Goal: Information Seeking & Learning: Find specific fact

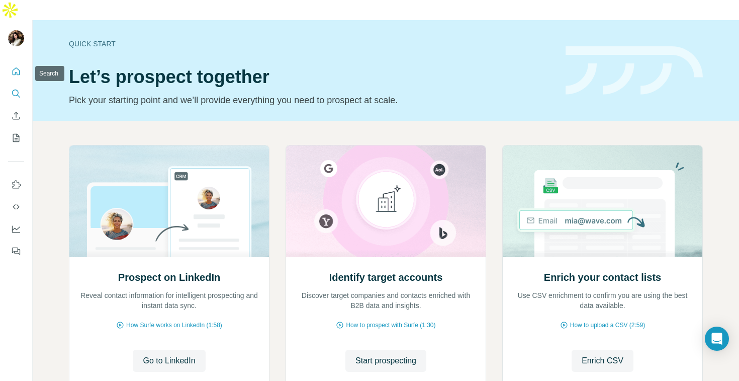
click at [15, 84] on button "Search" at bounding box center [16, 93] width 16 height 18
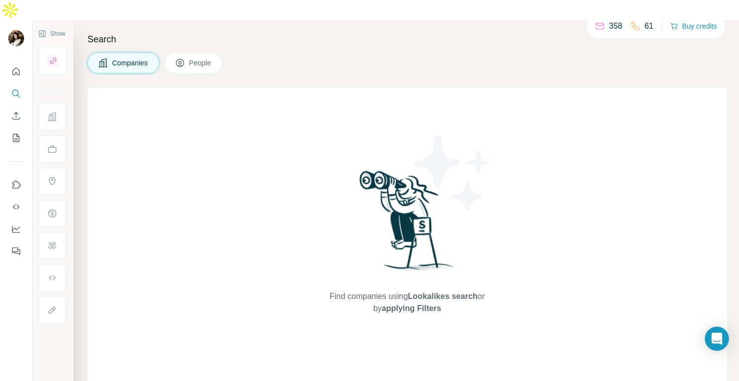
click at [200, 58] on span "People" at bounding box center [200, 63] width 23 height 10
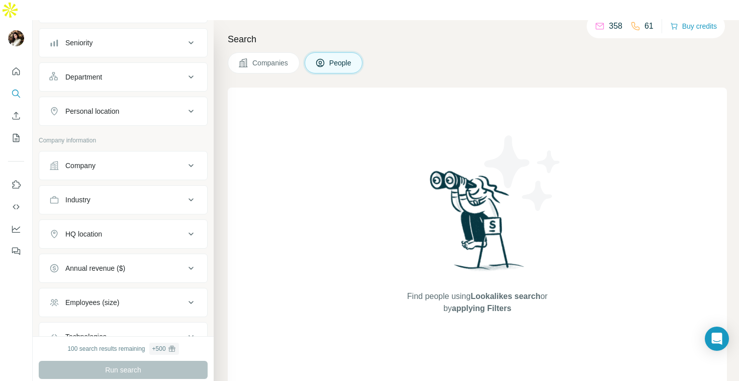
scroll to position [140, 0]
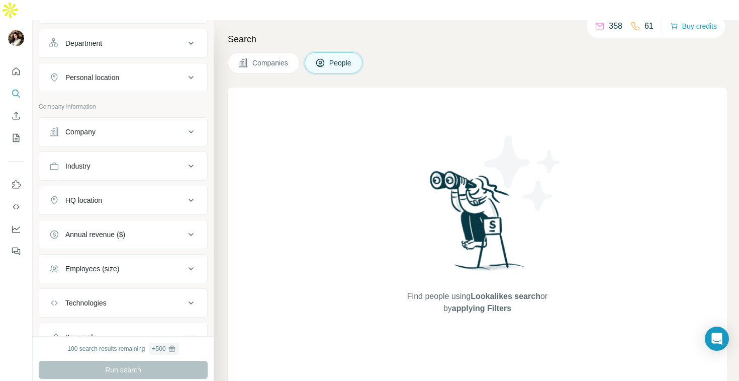
click at [120, 127] on div "Company" at bounding box center [117, 132] width 136 height 10
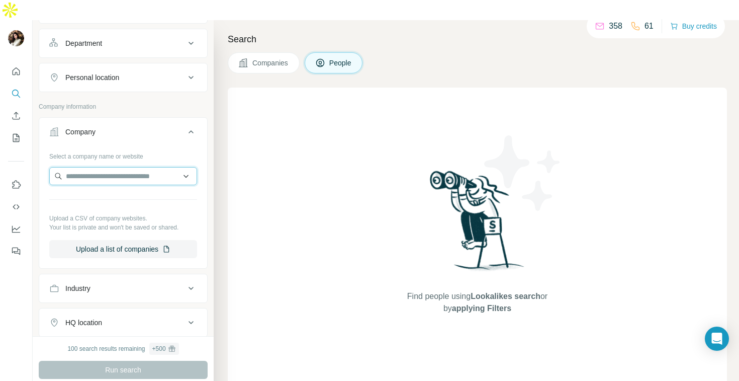
click at [111, 167] on input "text" at bounding box center [123, 176] width 148 height 18
paste input "**********"
type input "**********"
click at [191, 148] on div "Select a company name or website" at bounding box center [123, 154] width 148 height 13
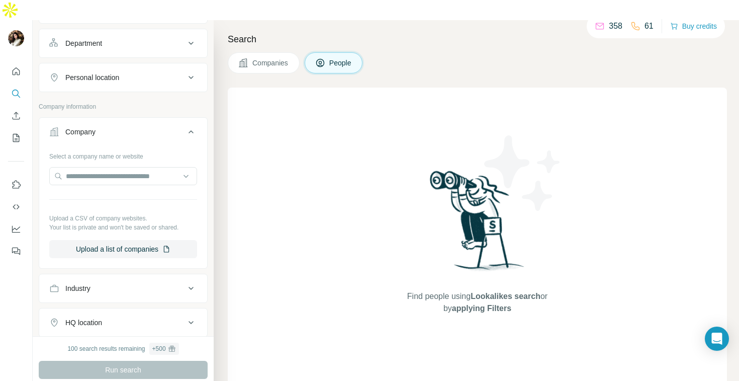
scroll to position [0, 0]
click at [142, 240] on button "Upload a list of companies" at bounding box center [123, 249] width 148 height 18
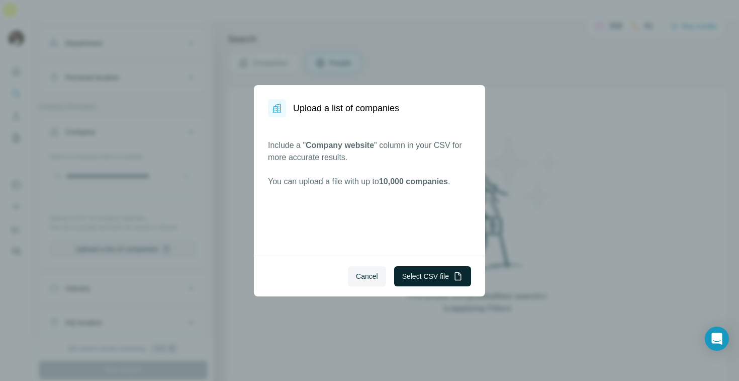
click at [419, 280] on button "Select CSV file" at bounding box center [432, 276] width 77 height 20
click at [418, 276] on button "Select CSV file" at bounding box center [432, 276] width 77 height 20
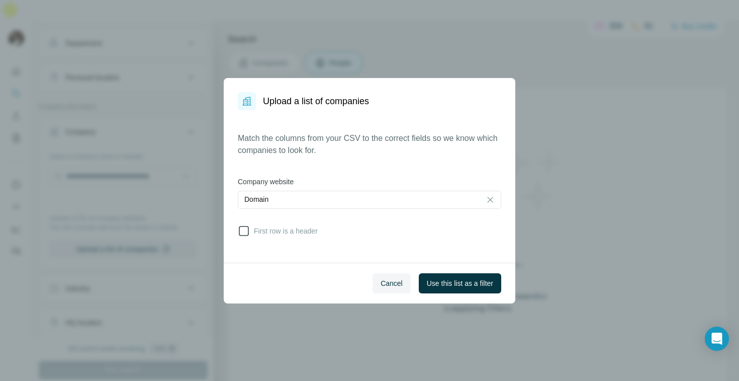
click at [242, 232] on icon at bounding box center [244, 231] width 12 height 12
click at [447, 283] on span "Use this list as a filter" at bounding box center [460, 283] width 66 height 10
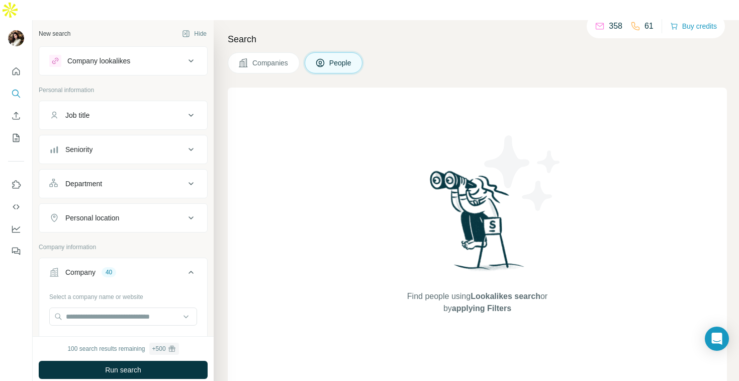
click at [126, 110] on div "Job title" at bounding box center [117, 115] width 136 height 10
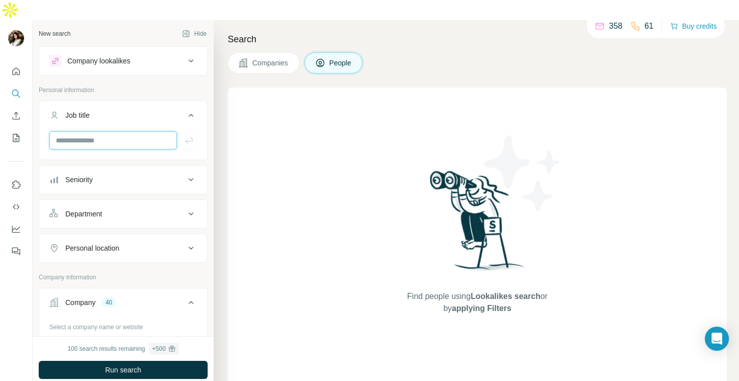
click at [122, 131] on input "text" at bounding box center [113, 140] width 128 height 18
type input "*********"
click at [192, 135] on icon "button" at bounding box center [189, 140] width 10 height 10
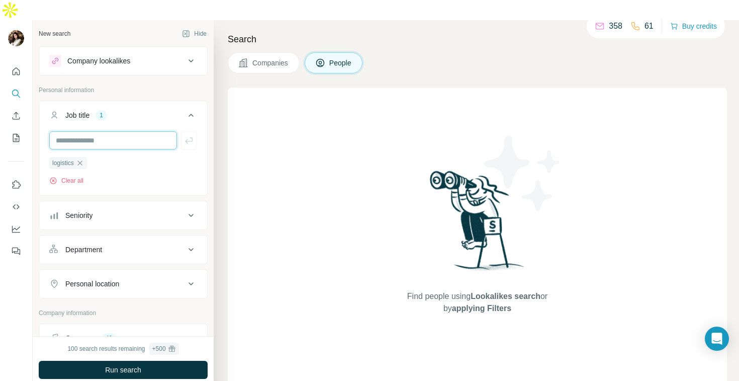
click at [141, 131] on input "text" at bounding box center [113, 140] width 128 height 18
type input "*"
type input "**********"
click at [184, 135] on icon "button" at bounding box center [189, 140] width 10 height 10
click at [135, 131] on input "text" at bounding box center [113, 140] width 128 height 18
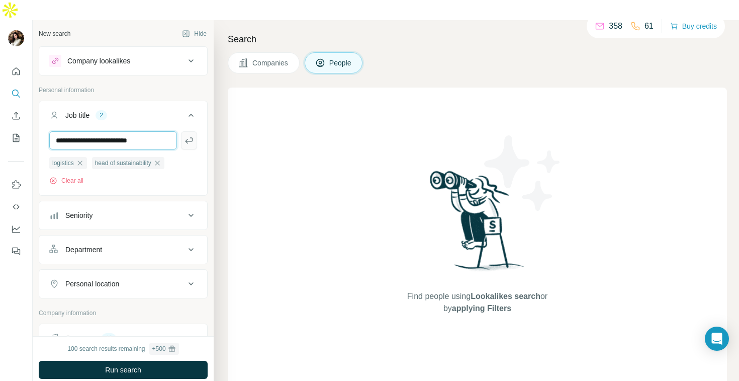
type input "**********"
click at [189, 137] on icon "button" at bounding box center [189, 140] width 8 height 6
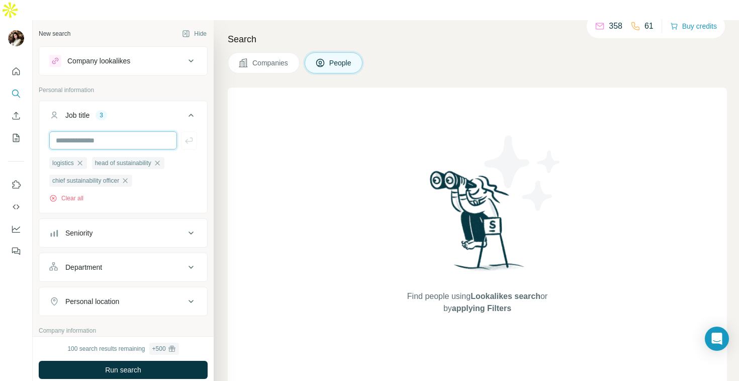
click at [142, 131] on input "text" at bounding box center [113, 140] width 128 height 18
type input "**********"
click at [184, 135] on icon "button" at bounding box center [189, 140] width 10 height 10
click at [140, 131] on input "text" at bounding box center [113, 140] width 128 height 18
type input "**********"
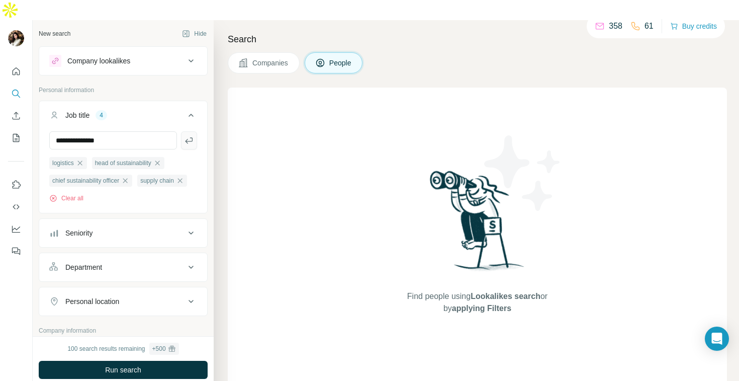
click at [187, 131] on button "button" at bounding box center [189, 140] width 16 height 18
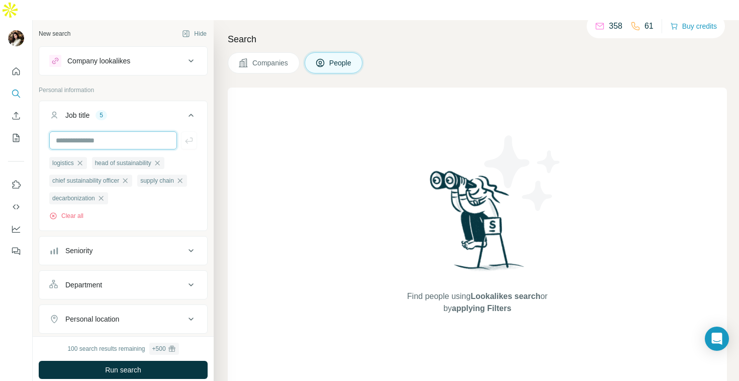
click at [142, 131] on input "text" at bounding box center [113, 140] width 128 height 18
type input "**********"
click at [181, 131] on button "button" at bounding box center [189, 140] width 16 height 18
click at [139, 131] on input "text" at bounding box center [113, 140] width 128 height 18
type input "******"
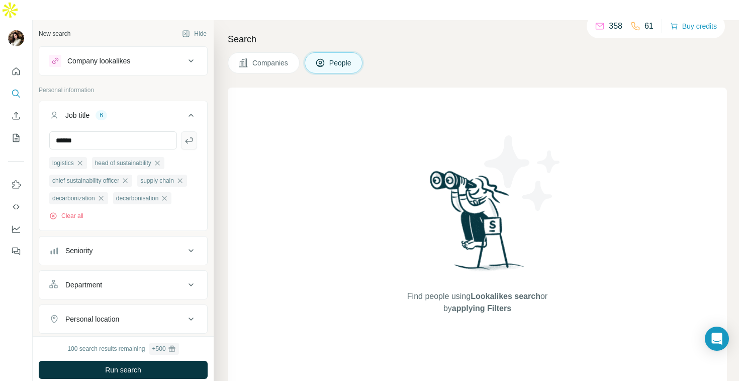
click at [194, 135] on icon "button" at bounding box center [189, 140] width 10 height 10
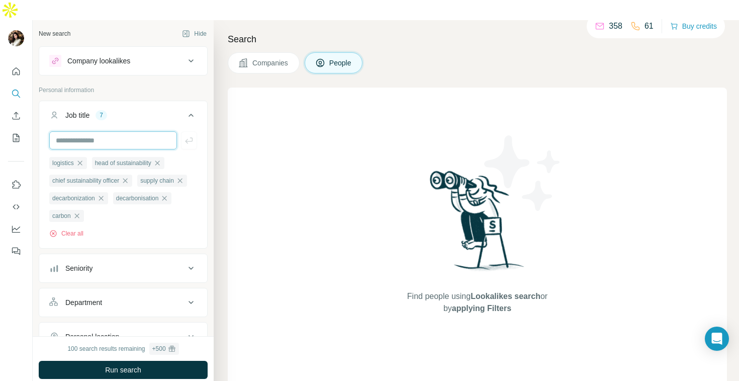
click at [58, 131] on input "text" at bounding box center [113, 140] width 128 height 18
type input "*********"
click at [193, 135] on icon "button" at bounding box center [189, 140] width 10 height 10
click at [144, 131] on input "text" at bounding box center [113, 140] width 128 height 18
type input "***"
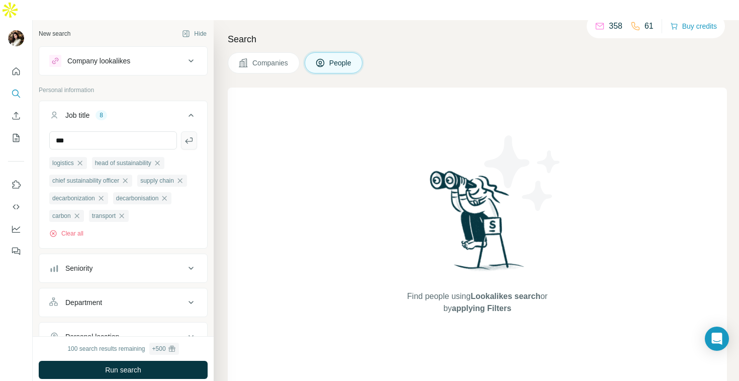
click at [189, 135] on icon "button" at bounding box center [189, 140] width 10 height 10
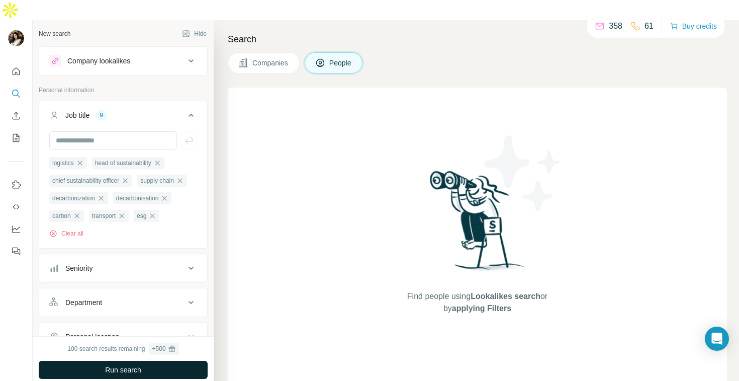
click at [134, 365] on span "Run search" at bounding box center [123, 370] width 36 height 10
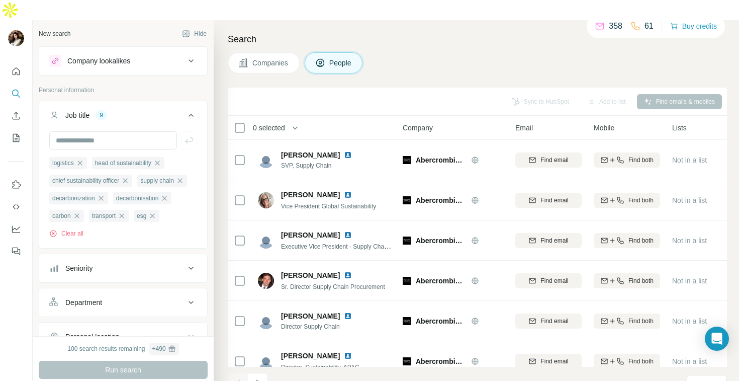
scroll to position [176, 0]
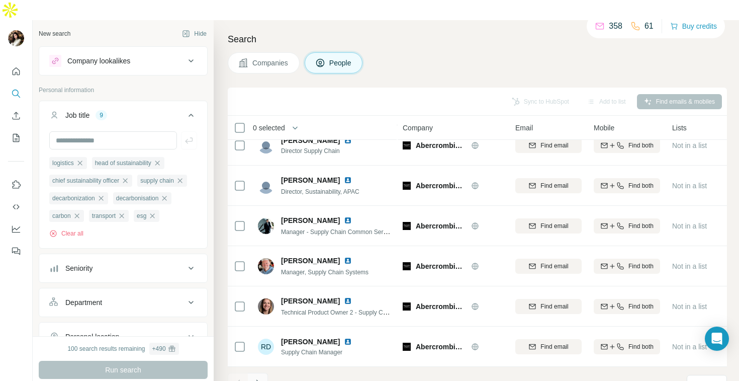
click at [259, 378] on icon "Navigate to next page" at bounding box center [258, 383] width 10 height 10
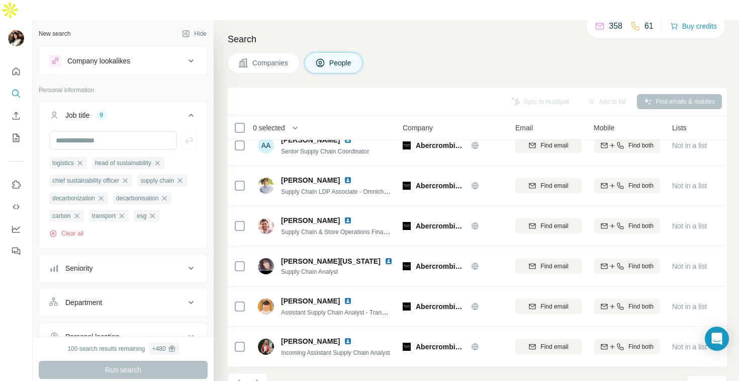
click at [180, 263] on div "Seniority" at bounding box center [117, 268] width 136 height 10
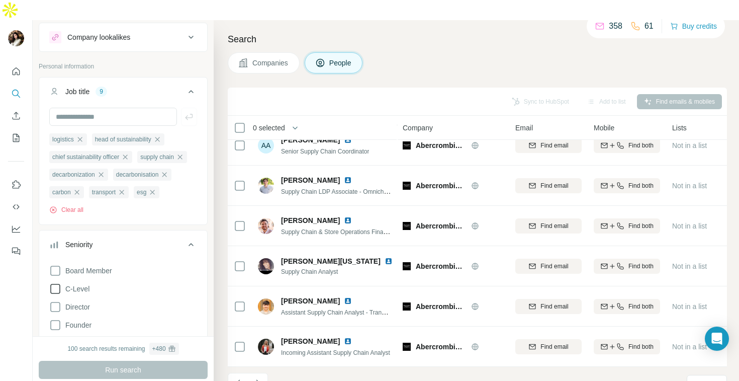
scroll to position [64, 0]
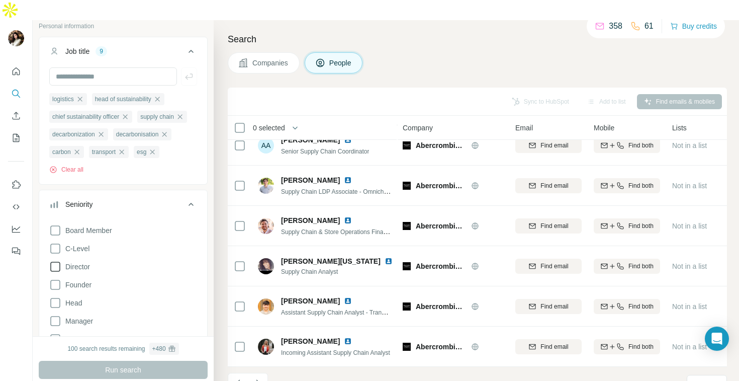
click at [54, 260] on icon at bounding box center [55, 266] width 12 height 12
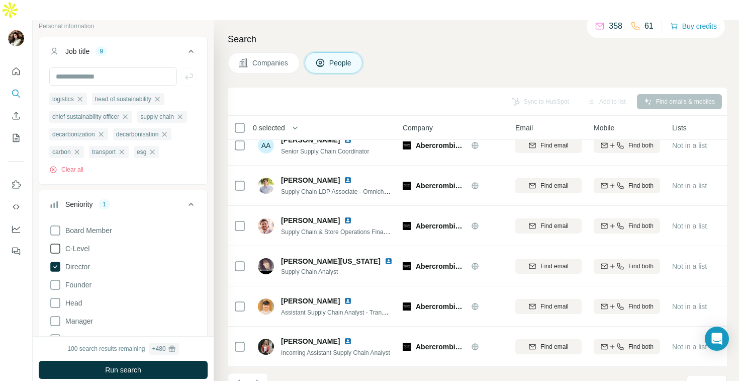
click at [57, 242] on icon at bounding box center [55, 248] width 12 height 12
click at [54, 297] on icon at bounding box center [55, 303] width 12 height 12
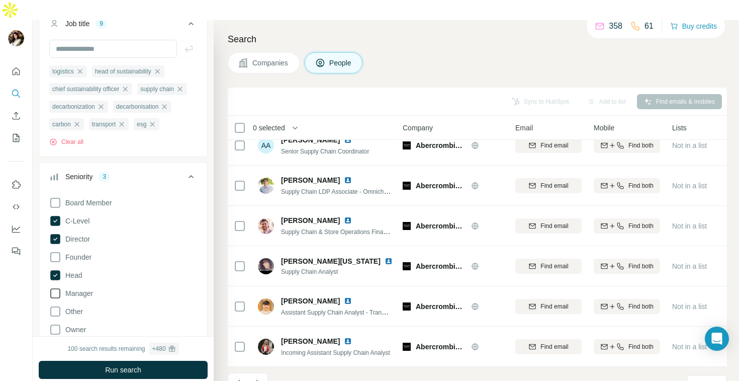
click at [54, 288] on icon at bounding box center [55, 293] width 10 height 10
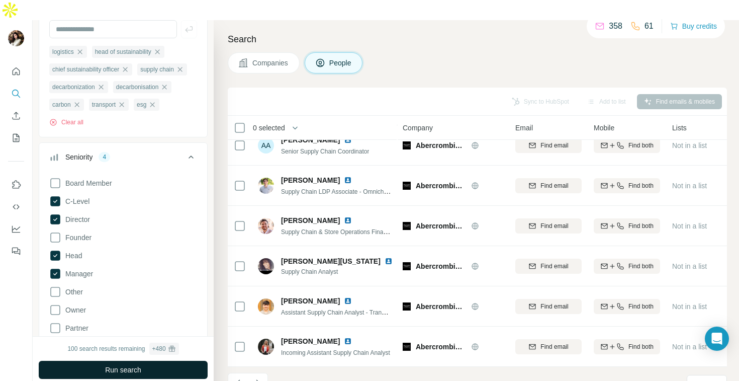
click at [130, 365] on span "Run search" at bounding box center [123, 370] width 36 height 10
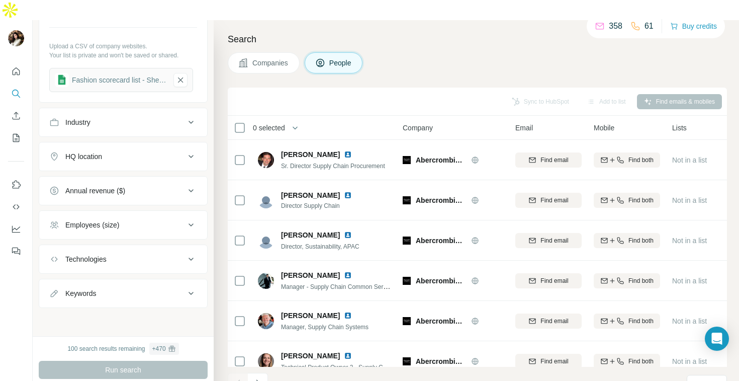
scroll to position [176, 0]
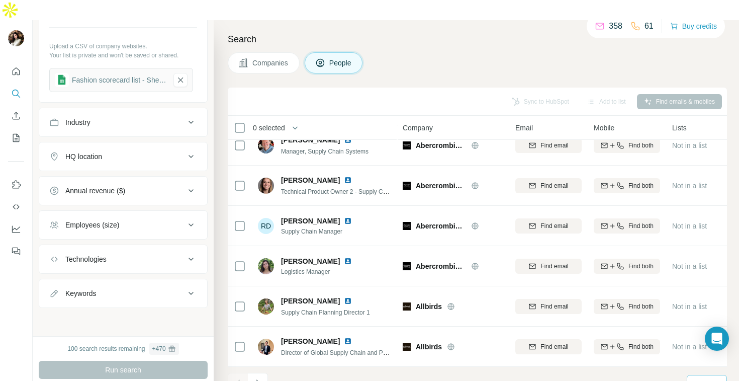
click at [718, 379] on icon at bounding box center [716, 384] width 10 height 10
click at [701, 285] on p "60" at bounding box center [700, 287] width 8 height 10
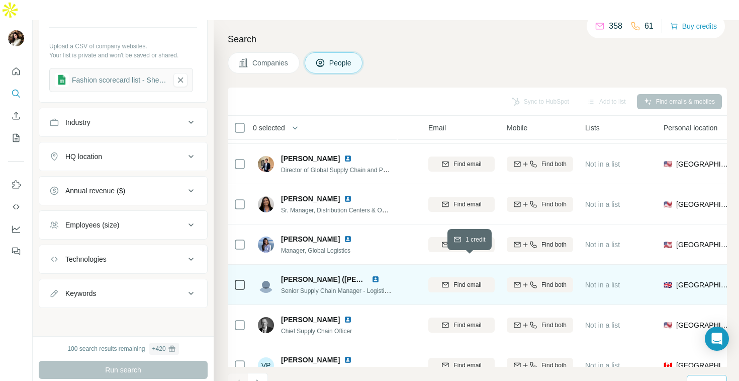
scroll to position [358, 78]
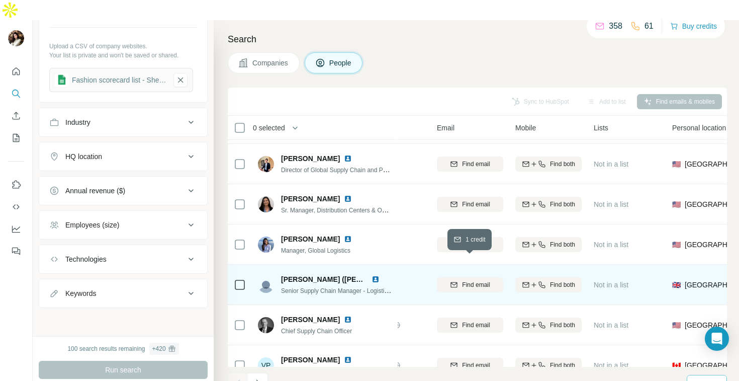
click at [463, 280] on span "Find email" at bounding box center [476, 284] width 28 height 9
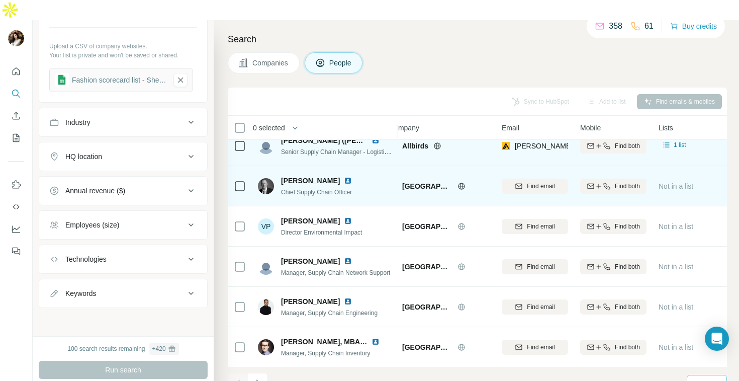
scroll to position [498, 14]
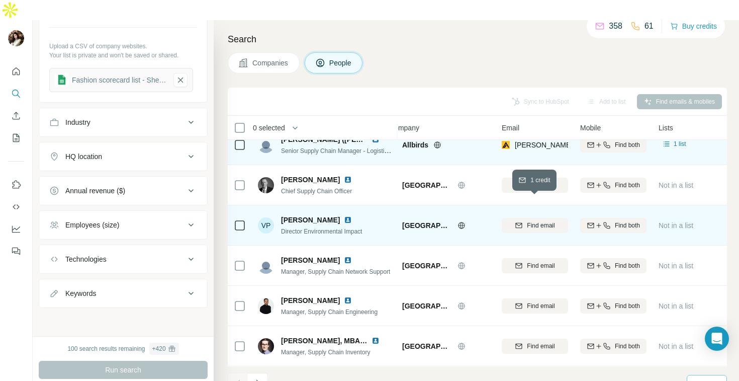
click at [543, 221] on span "Find email" at bounding box center [541, 225] width 28 height 9
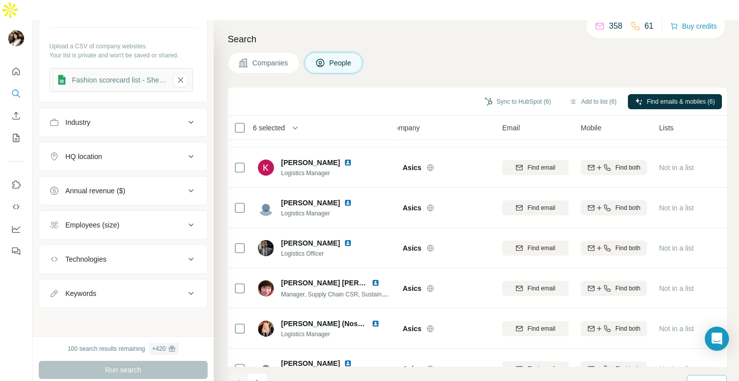
scroll to position [2187, 13]
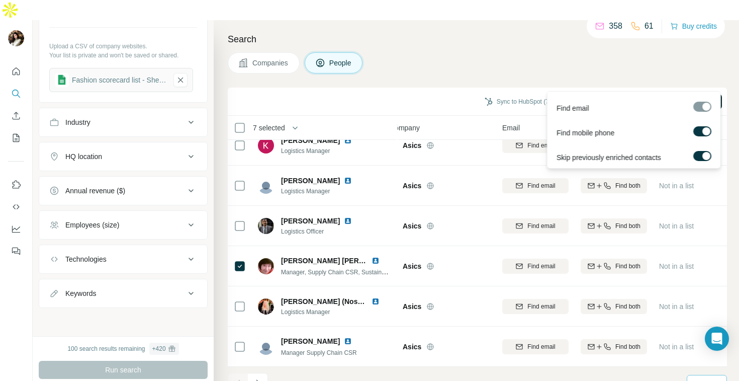
click at [677, 97] on span "Find emails & mobiles (7)" at bounding box center [681, 101] width 68 height 9
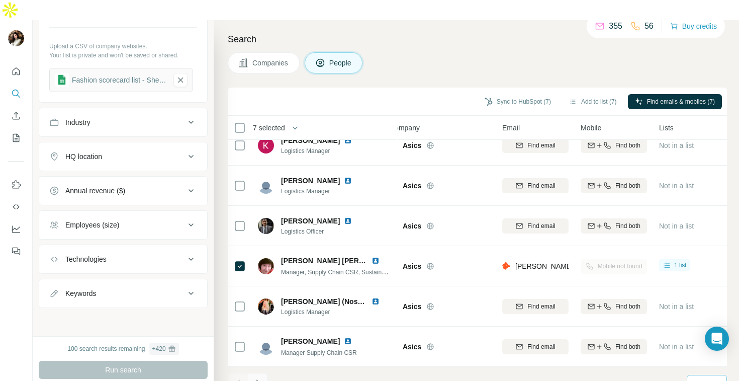
click at [262, 378] on icon "Navigate to next page" at bounding box center [258, 383] width 10 height 10
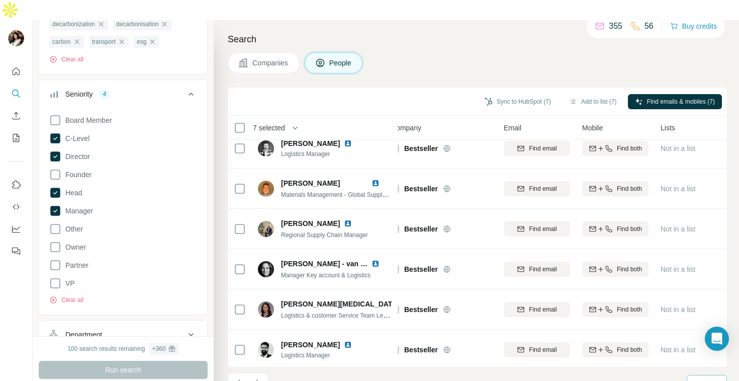
scroll to position [63, 0]
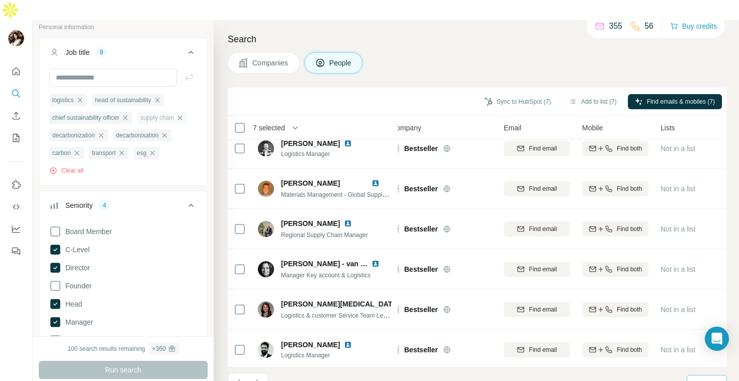
click at [184, 114] on icon "button" at bounding box center [180, 118] width 8 height 8
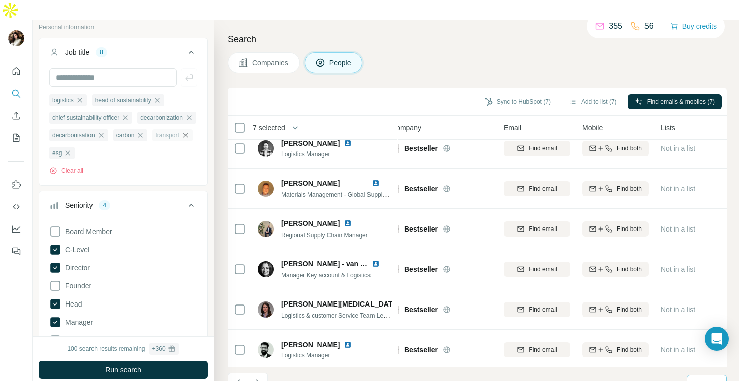
click at [182, 134] on icon "button" at bounding box center [186, 135] width 8 height 8
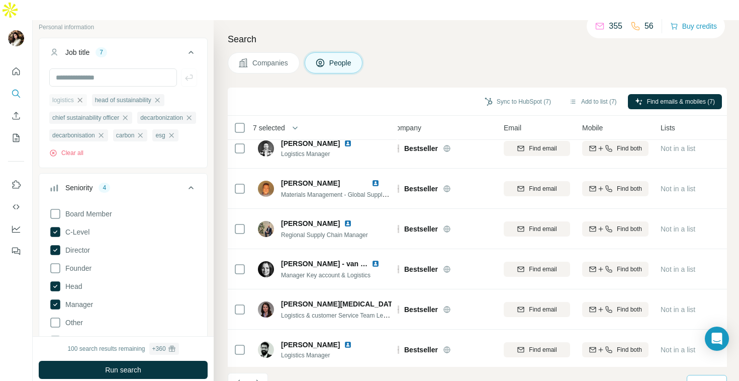
click at [81, 96] on icon "button" at bounding box center [80, 100] width 8 height 8
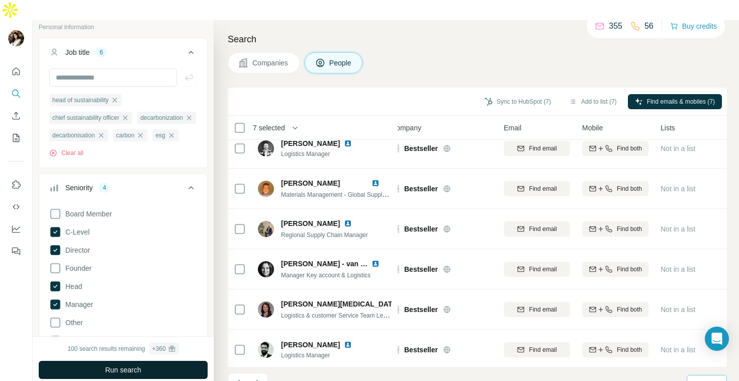
click at [106, 365] on span "Run search" at bounding box center [123, 370] width 36 height 10
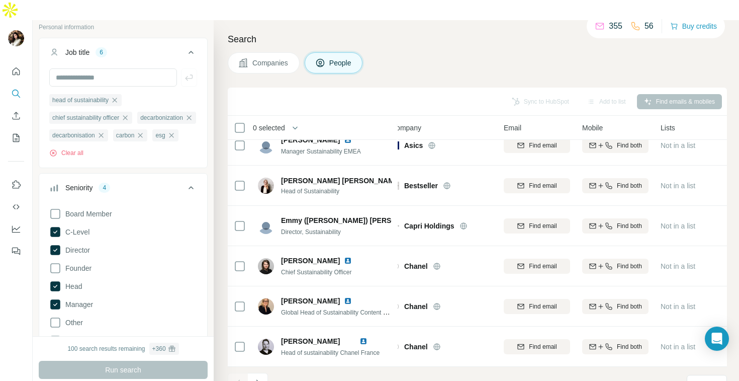
scroll to position [575, 12]
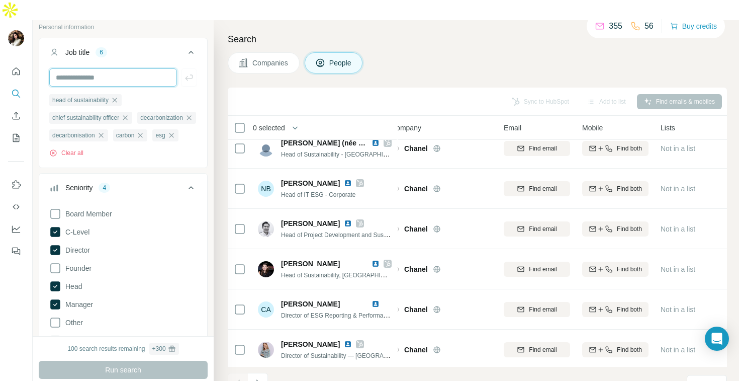
click at [82, 68] on input "text" at bounding box center [113, 77] width 128 height 18
type input "**********"
click at [187, 72] on icon "button" at bounding box center [189, 77] width 10 height 10
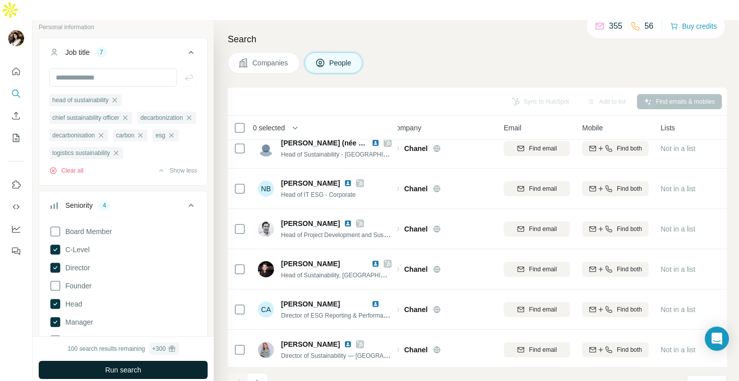
click at [109, 365] on span "Run search" at bounding box center [123, 370] width 36 height 10
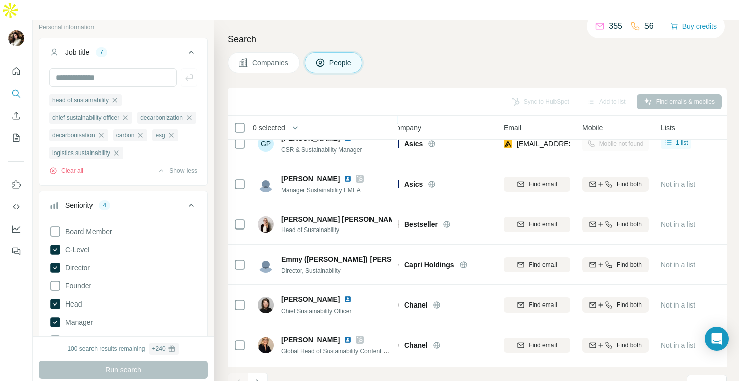
scroll to position [0, 12]
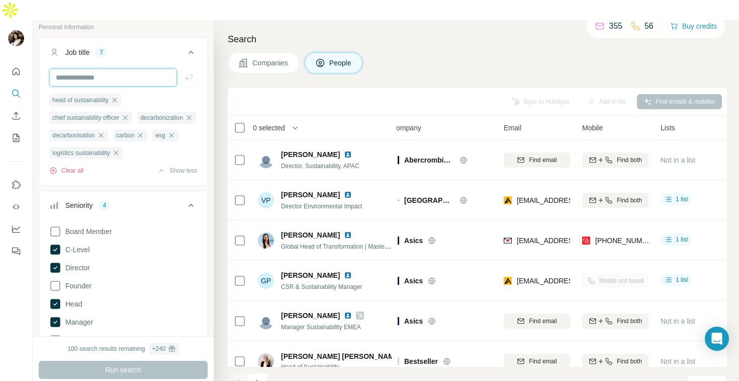
click at [141, 68] on input "text" at bounding box center [113, 77] width 128 height 18
type input "*********"
click at [186, 72] on icon "button" at bounding box center [189, 77] width 10 height 10
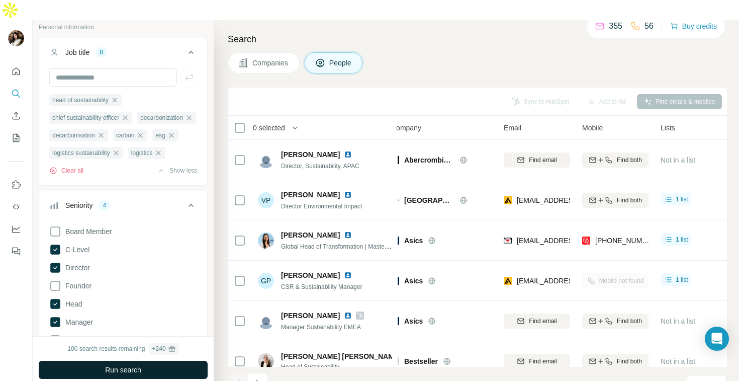
click at [164, 361] on button "Run search" at bounding box center [123, 370] width 169 height 18
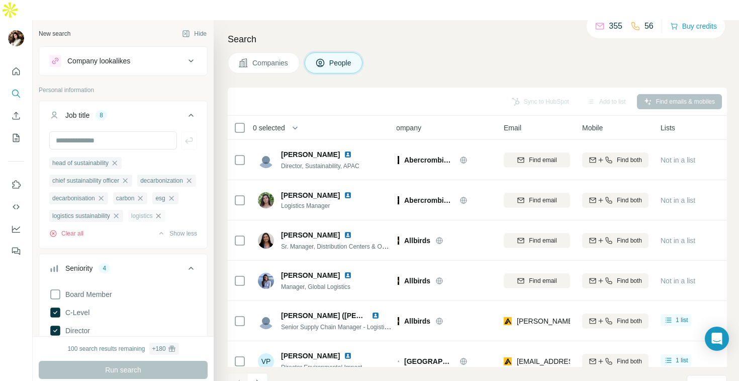
click at [162, 213] on icon "button" at bounding box center [158, 216] width 8 height 8
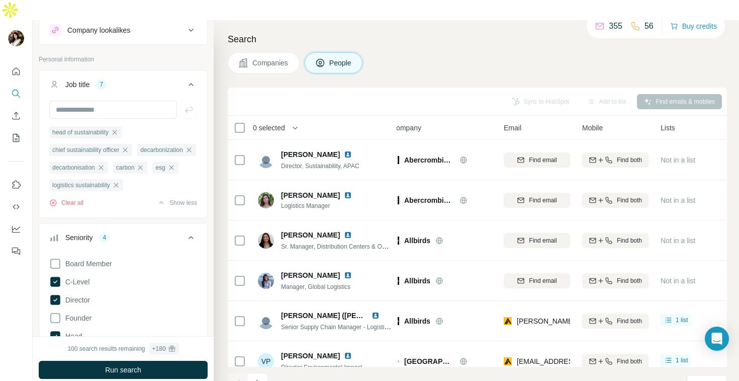
scroll to position [56, 0]
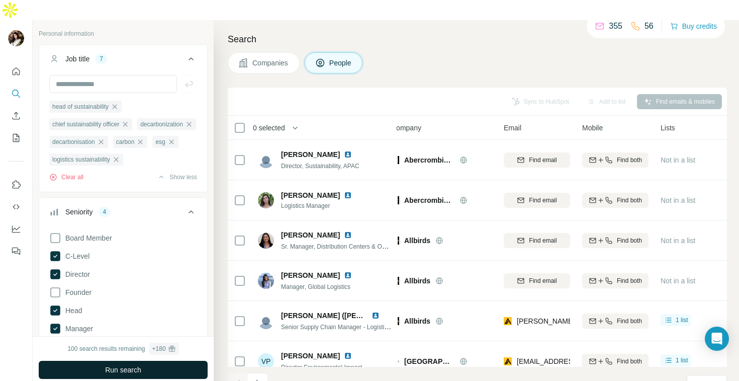
click at [123, 365] on span "Run search" at bounding box center [123, 370] width 36 height 10
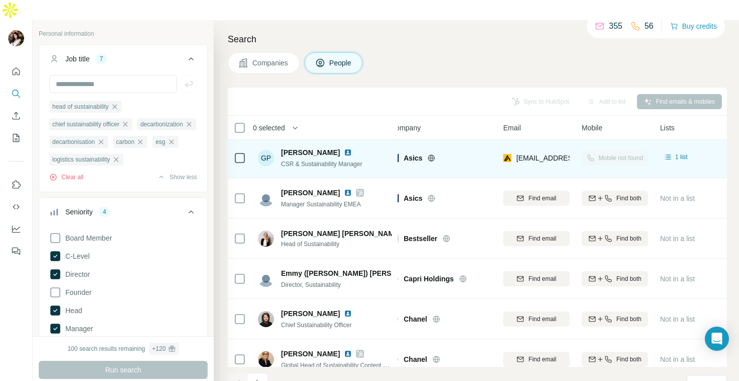
scroll to position [131, 12]
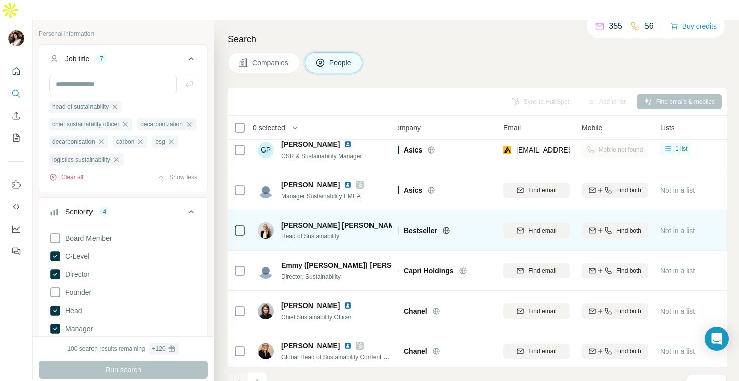
click at [246, 210] on td at bounding box center [240, 230] width 24 height 40
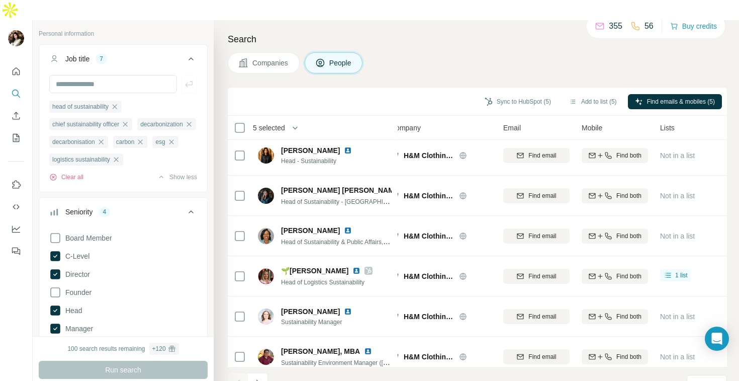
scroll to position [2187, 12]
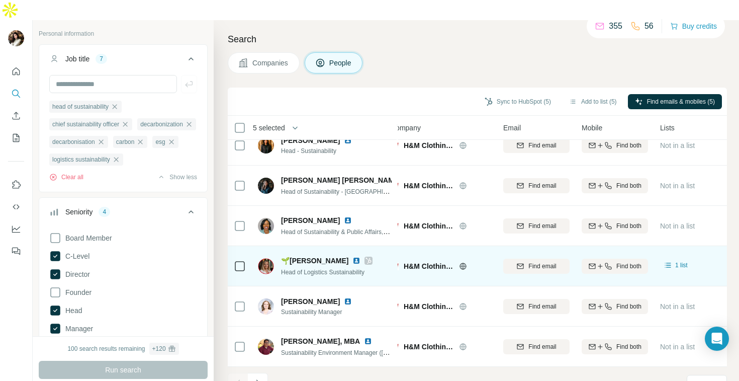
click at [246, 246] on td at bounding box center [240, 266] width 24 height 40
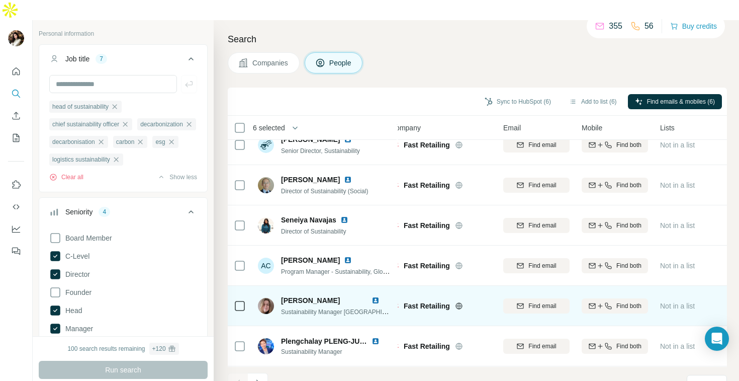
scroll to position [1744, 12]
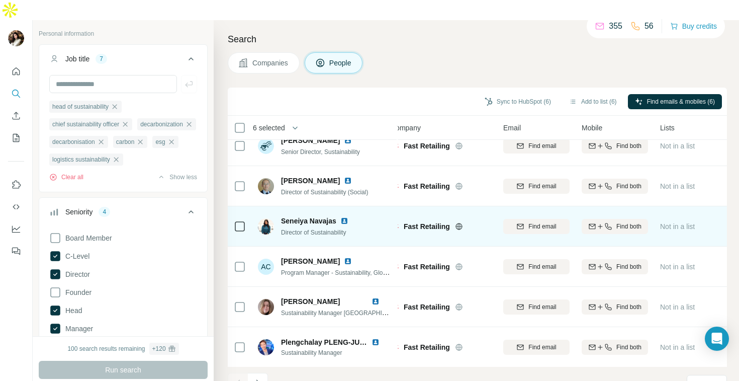
click at [247, 208] on td at bounding box center [240, 226] width 24 height 40
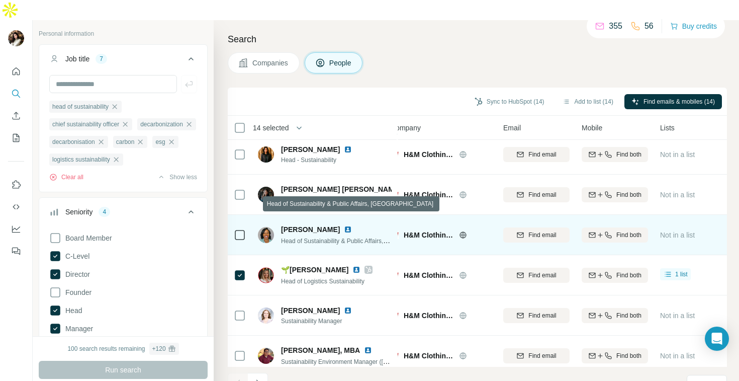
scroll to position [2187, 12]
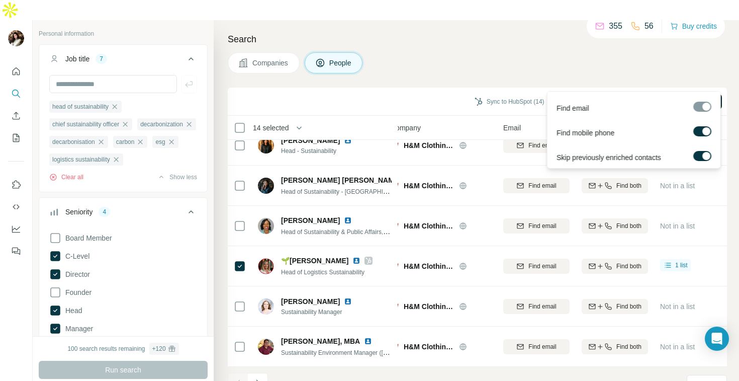
click at [692, 97] on span "Find emails & mobiles (14)" at bounding box center [679, 101] width 71 height 9
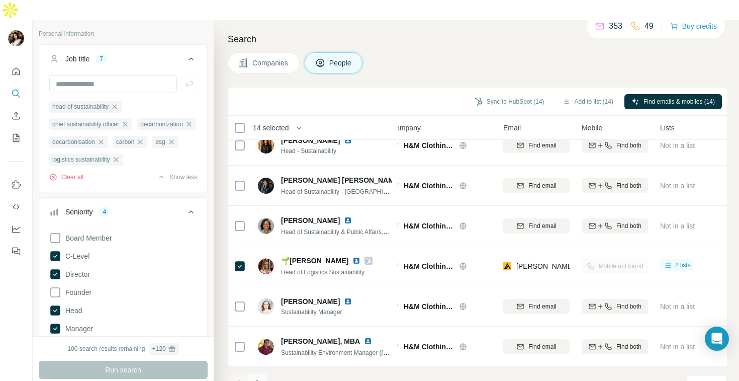
click at [262, 378] on icon "Navigate to next page" at bounding box center [258, 383] width 10 height 10
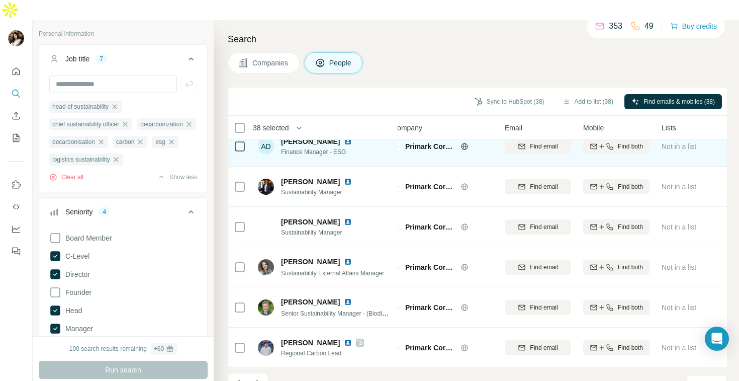
scroll to position [2187, 11]
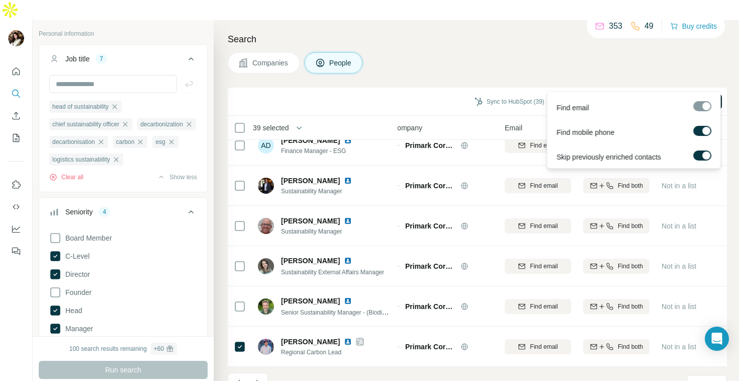
click at [634, 98] on icon "button" at bounding box center [636, 102] width 8 height 8
click at [644, 97] on span "Find emails & mobiles (39)" at bounding box center [679, 101] width 71 height 9
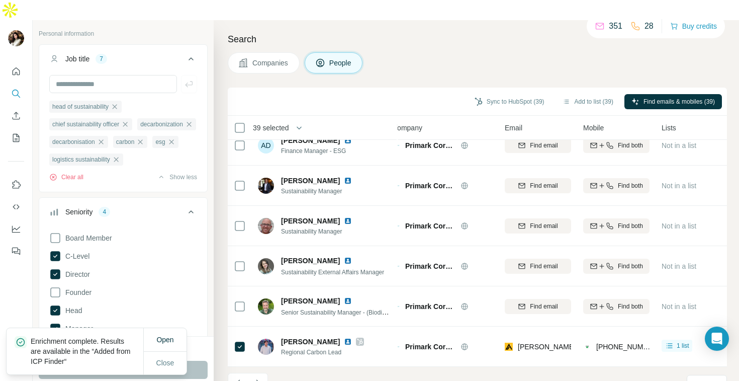
click at [580, 52] on div "Companies People" at bounding box center [477, 62] width 499 height 21
click at [258, 378] on icon "Navigate to next page" at bounding box center [258, 383] width 10 height 10
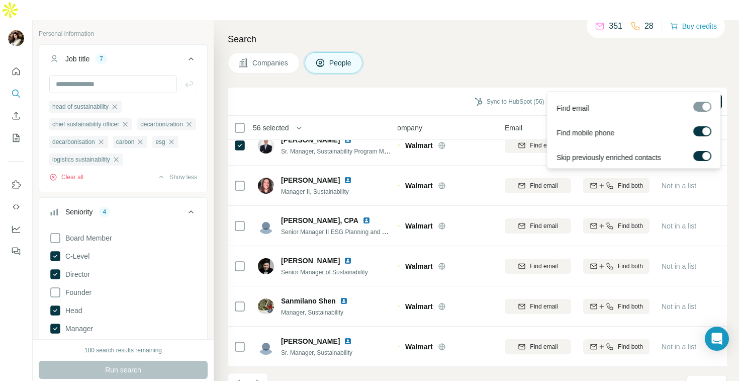
click at [638, 94] on button "Find emails & mobiles (56)" at bounding box center [674, 101] width 98 height 15
